Goal: Contribute content: Add original content to the website for others to see

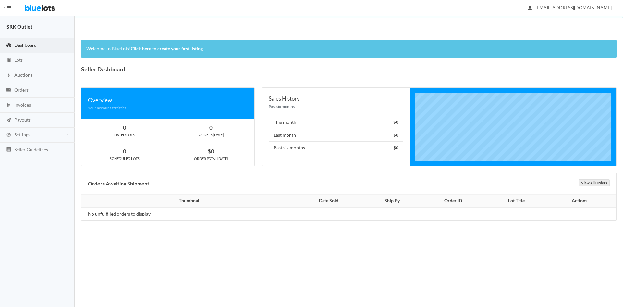
click at [153, 49] on link "Click here to create your first listing" at bounding box center [167, 49] width 72 height 6
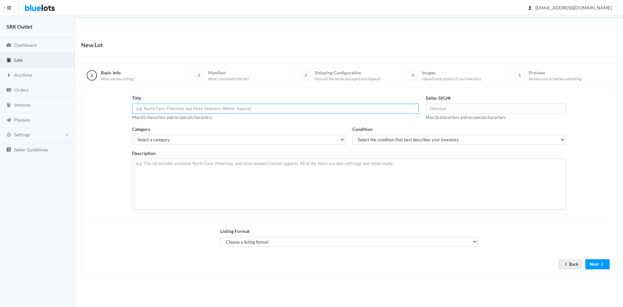
click at [177, 105] on input "text" at bounding box center [275, 109] width 287 height 10
type input "h"
type input "n"
type input "New Gifts and Home Decor"
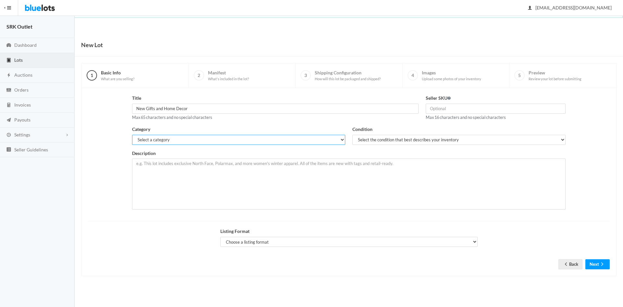
click at [173, 140] on select "Select a category Electronics Clothing, Shoes & Accessories Appliances Home & G…" at bounding box center [238, 140] width 213 height 10
select select "4"
click at [132, 135] on select "Select a category Electronics Clothing, Shoes & Accessories Appliances Home & G…" at bounding box center [238, 140] width 213 height 10
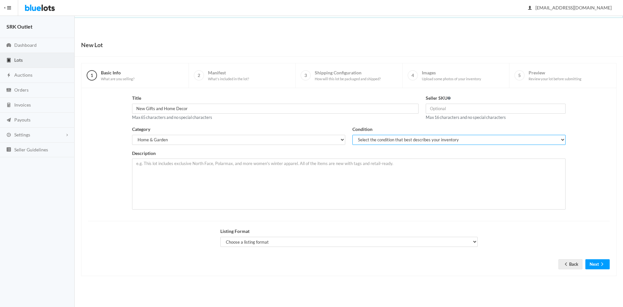
click at [366, 141] on select "Select the condition that best describes your inventory Brand New Shelf Pulls C…" at bounding box center [459, 140] width 213 height 10
select select "1"
click at [353, 135] on select "Select the condition that best describes your inventory Brand New Shelf Pulls C…" at bounding box center [459, 140] width 213 height 10
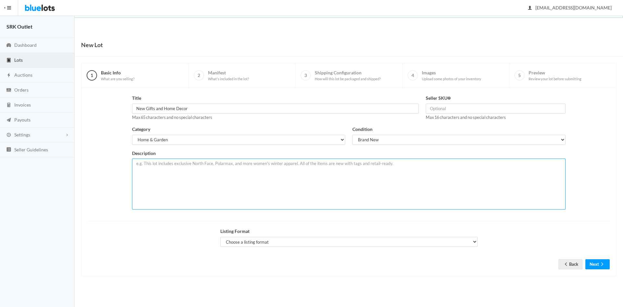
click at [263, 173] on textarea at bounding box center [349, 183] width 434 height 51
type textarea "Various Brand New Home Decor and Gift Items"
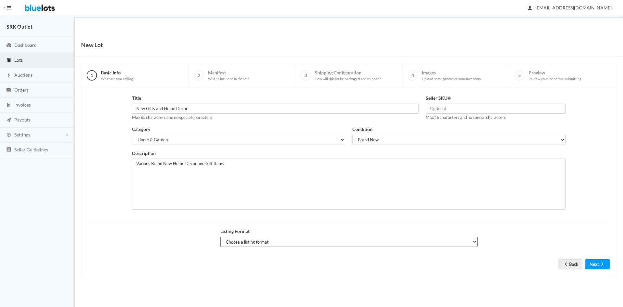
click at [337, 241] on select "Choose a listing format Auction Buy Now" at bounding box center [348, 242] width 257 height 10
select select "true"
click at [220, 237] on select "Choose a listing format Auction Buy Now" at bounding box center [348, 242] width 257 height 10
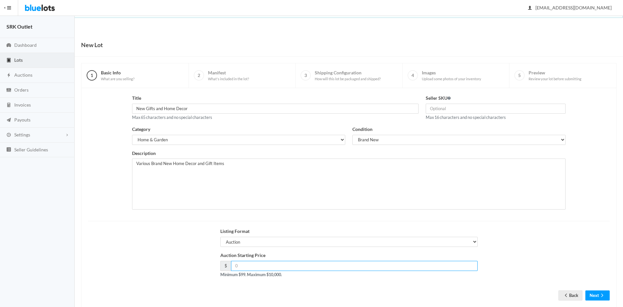
click at [272, 266] on input "number" at bounding box center [354, 266] width 247 height 10
type input "99"
click at [593, 297] on button "Next" at bounding box center [598, 295] width 24 height 10
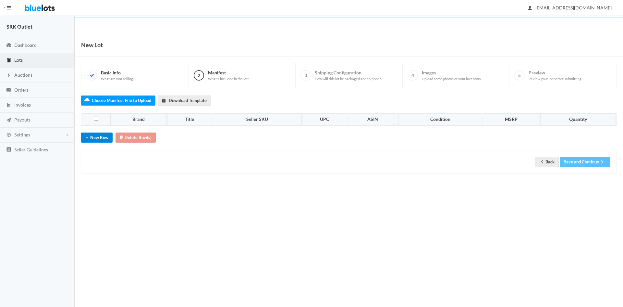
click at [88, 139] on icon "add" at bounding box center [87, 137] width 6 height 5
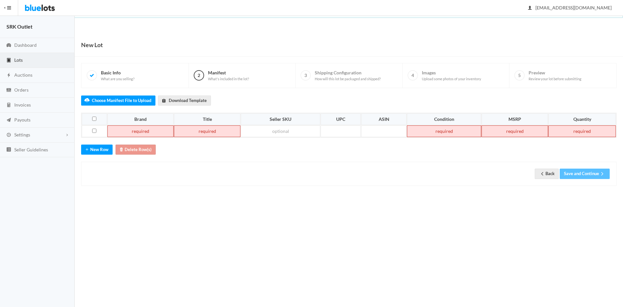
click at [131, 132] on td at bounding box center [140, 131] width 67 height 12
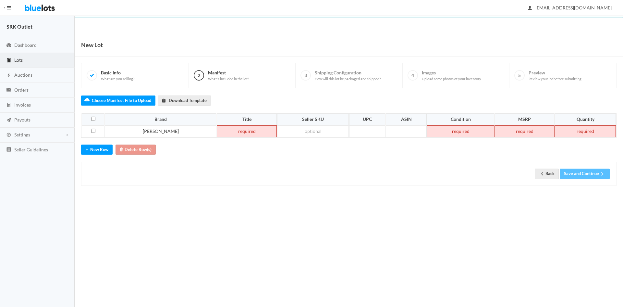
click at [217, 133] on td at bounding box center [247, 131] width 60 height 12
paste td
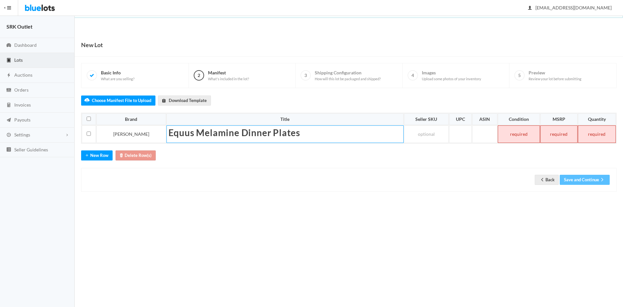
click at [286, 149] on div "Choose Manifest File to Upload Download Template Brand Title Seller SKU UPC ASI…" at bounding box center [349, 140] width 536 height 104
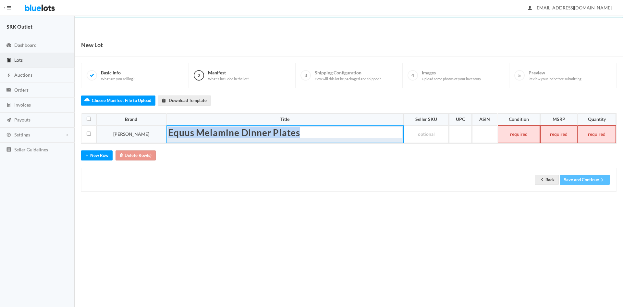
drag, startPoint x: 289, startPoint y: 134, endPoint x: 149, endPoint y: 131, distance: 139.3
click at [149, 131] on tr "Thomas Paul Equus Melamine Dinner Plates" at bounding box center [349, 134] width 534 height 18
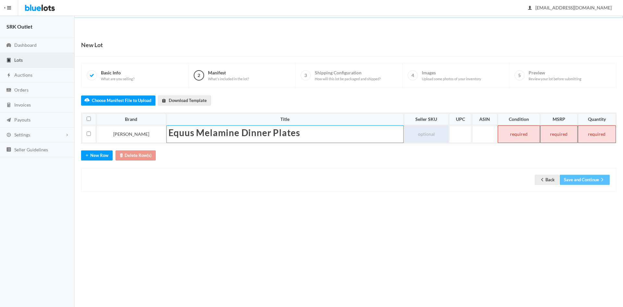
click at [409, 139] on td at bounding box center [426, 134] width 45 height 18
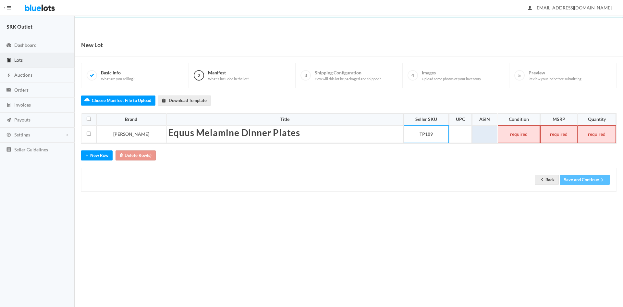
click at [479, 133] on td at bounding box center [485, 134] width 26 height 18
click at [452, 136] on td at bounding box center [460, 134] width 23 height 18
paste td
click at [490, 137] on td at bounding box center [493, 134] width 24 height 18
paste td
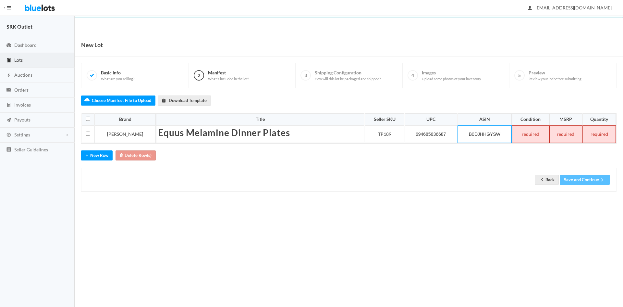
click at [531, 135] on td at bounding box center [530, 134] width 37 height 18
click at [559, 133] on td at bounding box center [566, 134] width 33 height 18
click at [592, 132] on td at bounding box center [599, 134] width 34 height 18
